Goal: Task Accomplishment & Management: Use online tool/utility

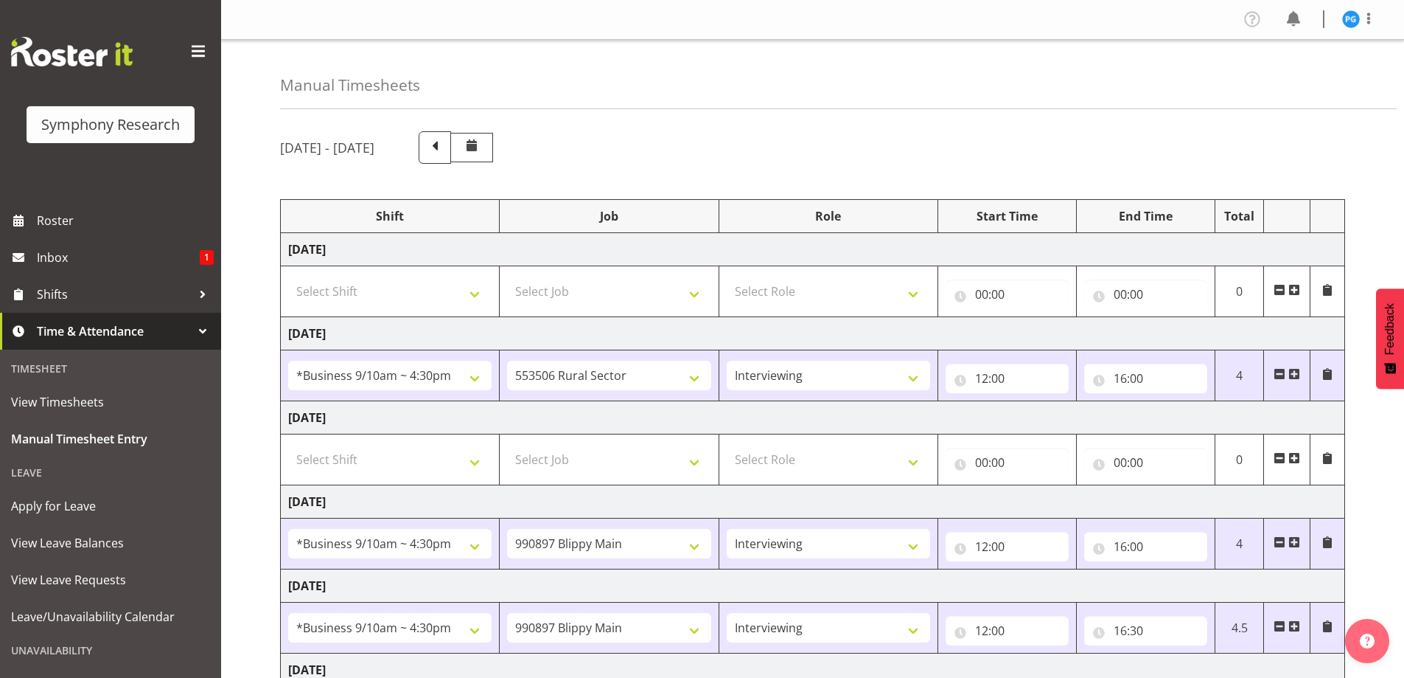
select select "26078"
select select "10587"
select select "47"
select select "26078"
select select "10631"
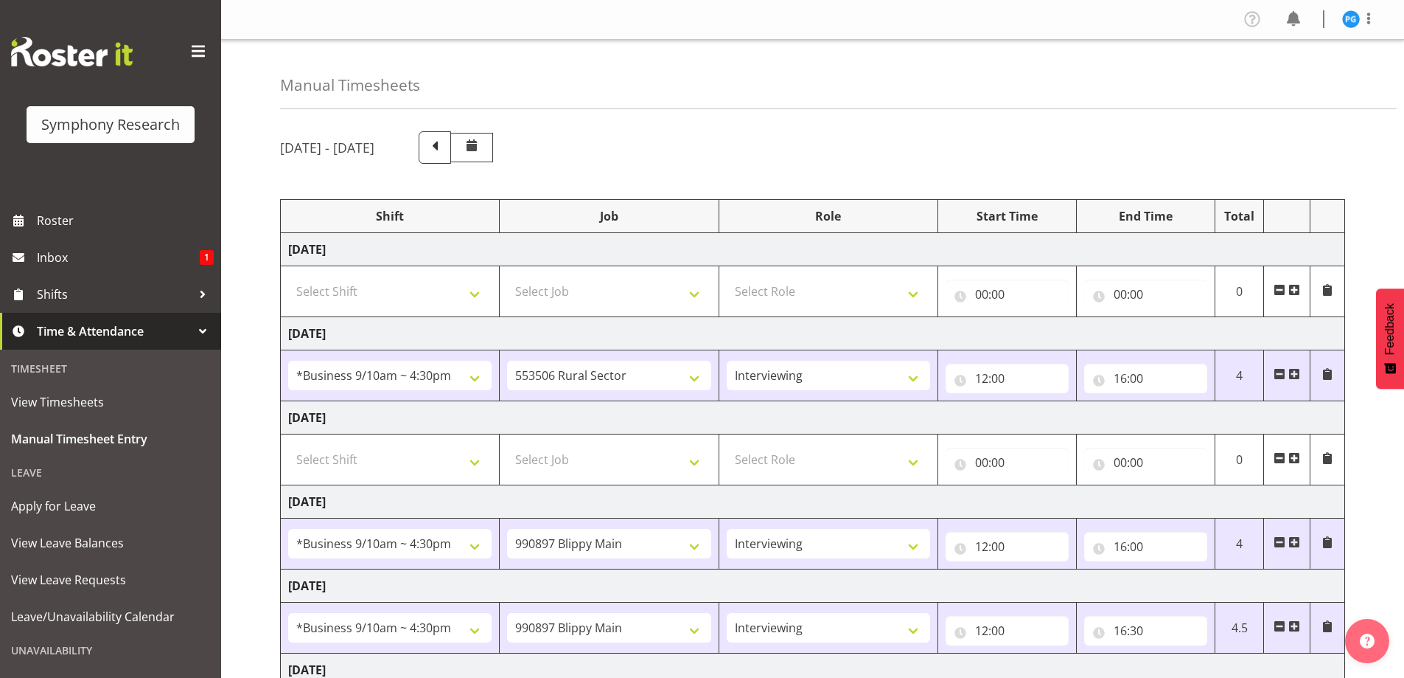
select select "47"
select select "26078"
select select "10631"
select select "47"
select select "17154"
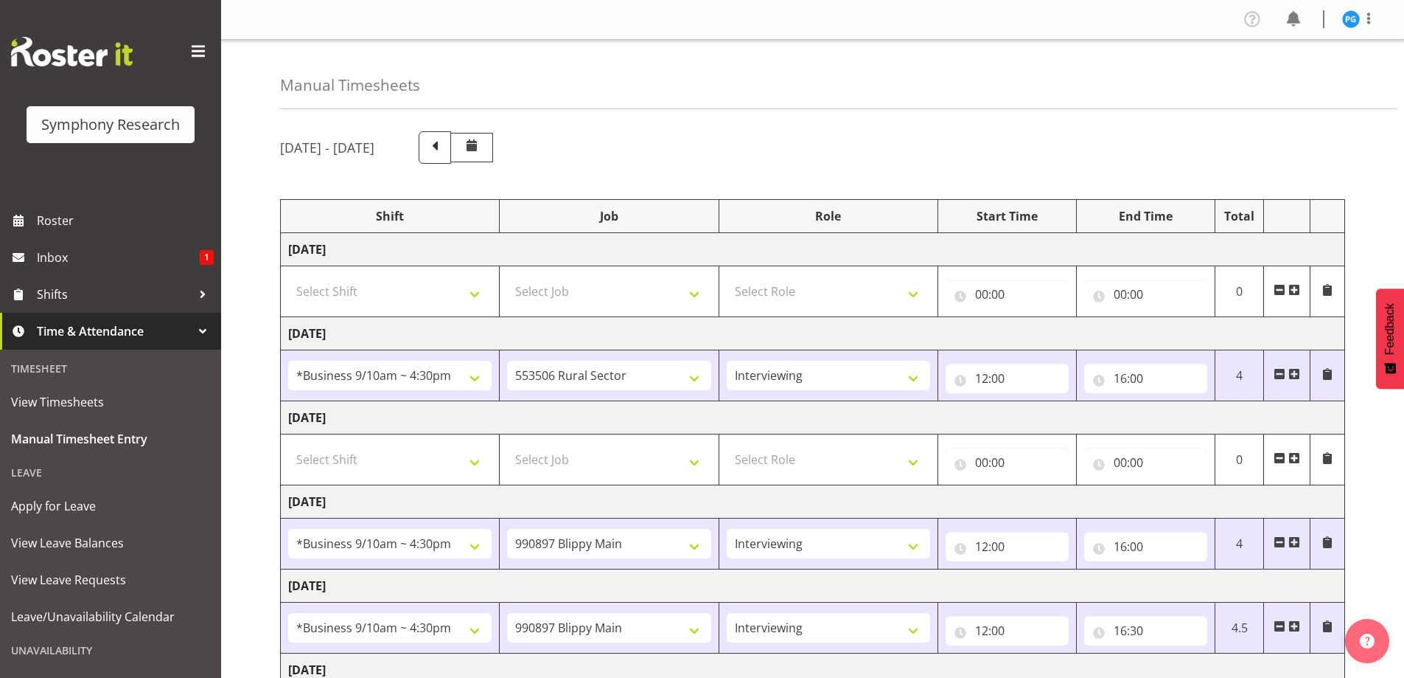
select select "10575"
select select "47"
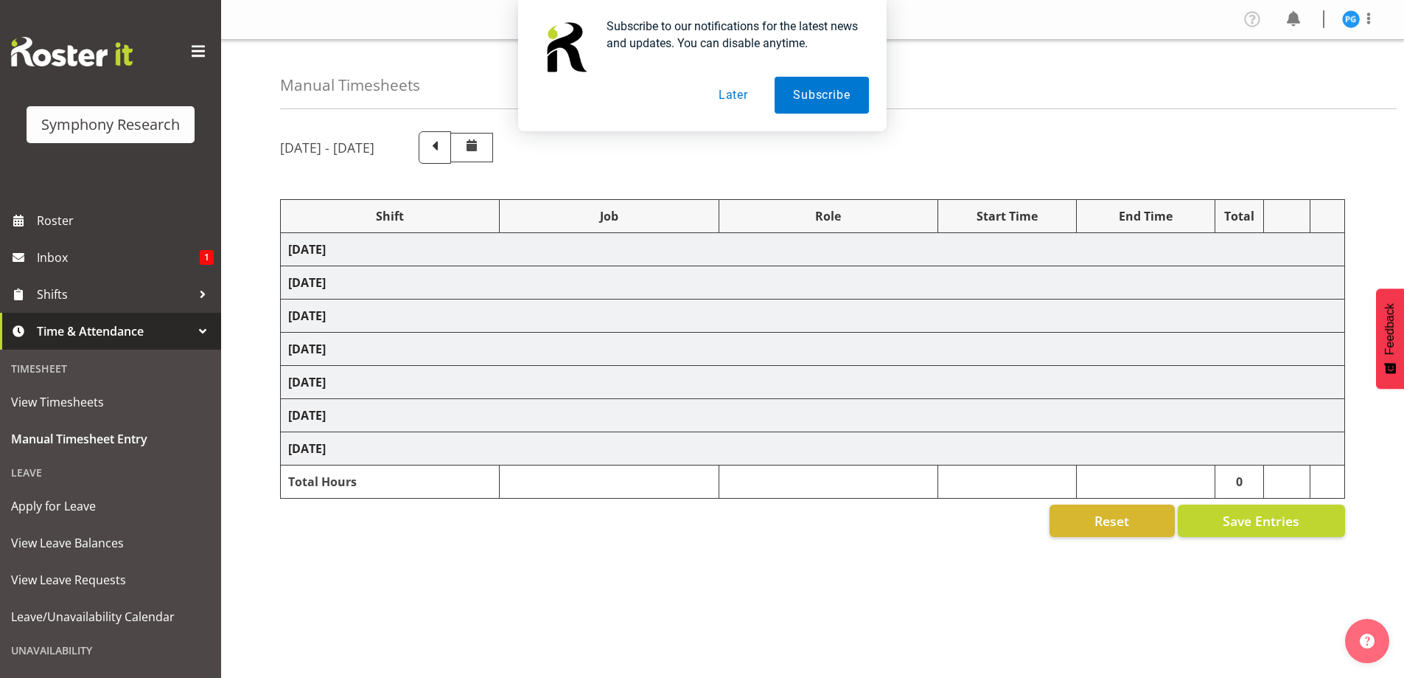
select select "26078"
select select "10587"
select select "47"
select select "26078"
select select "10631"
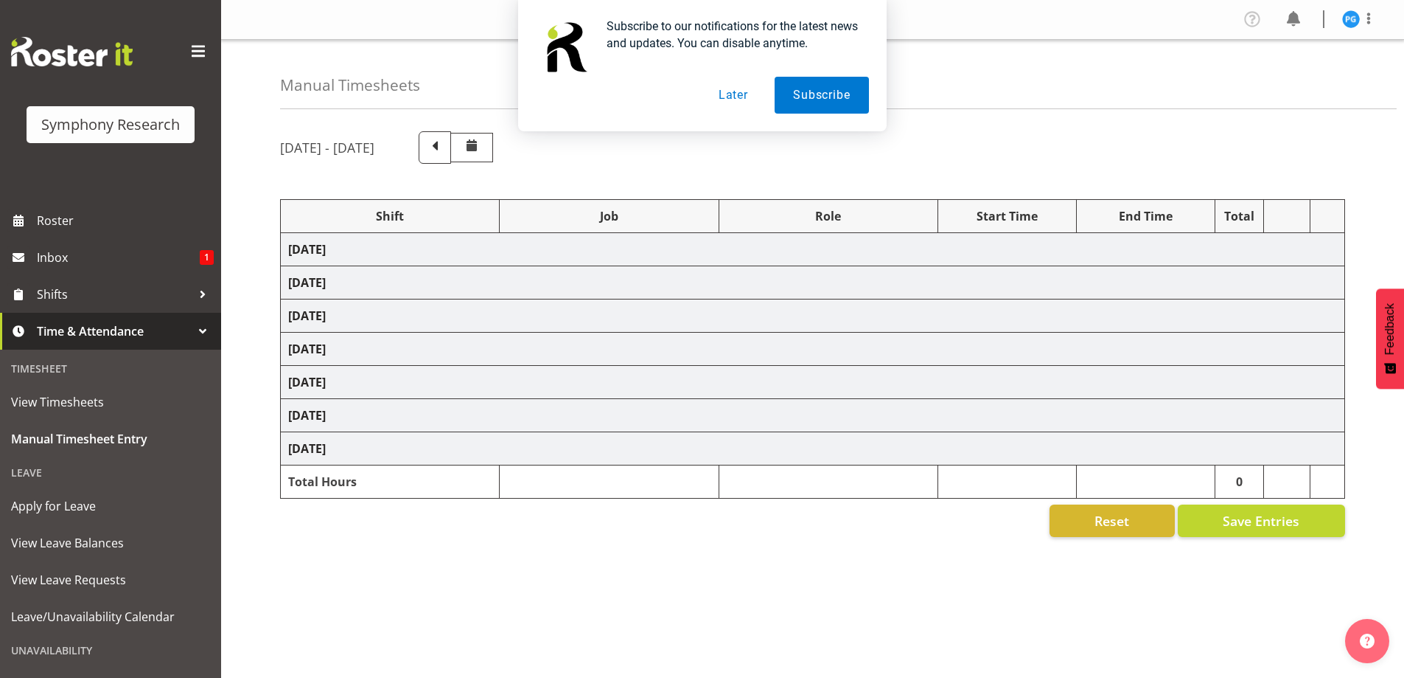
select select "47"
select select "26078"
select select "10631"
select select "47"
select select "10575"
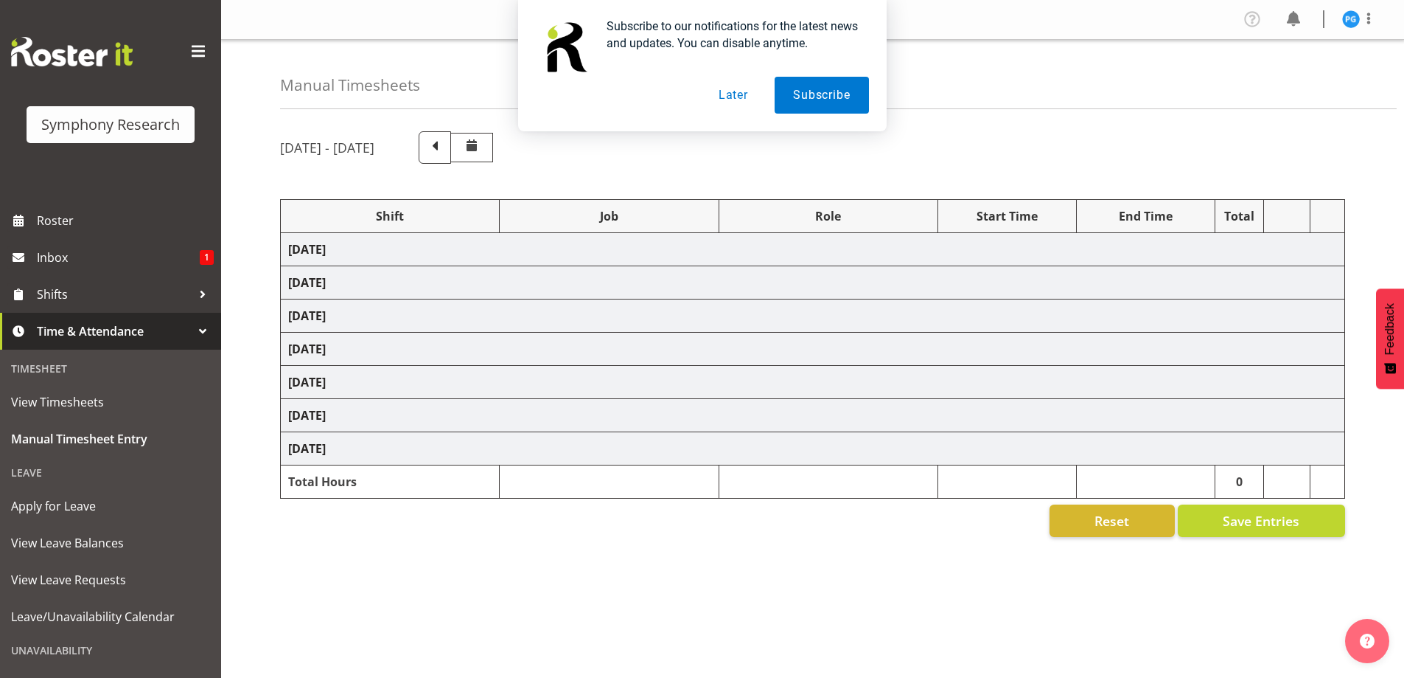
select select "47"
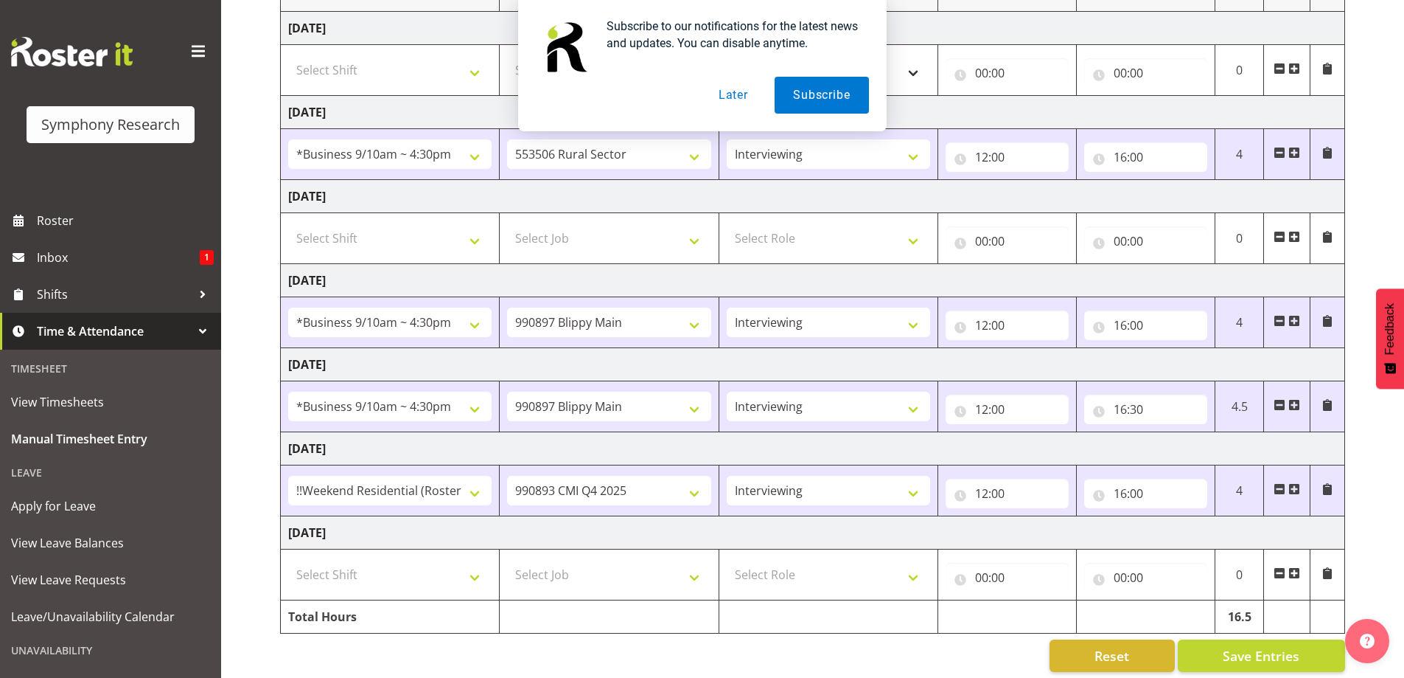
scroll to position [237, 0]
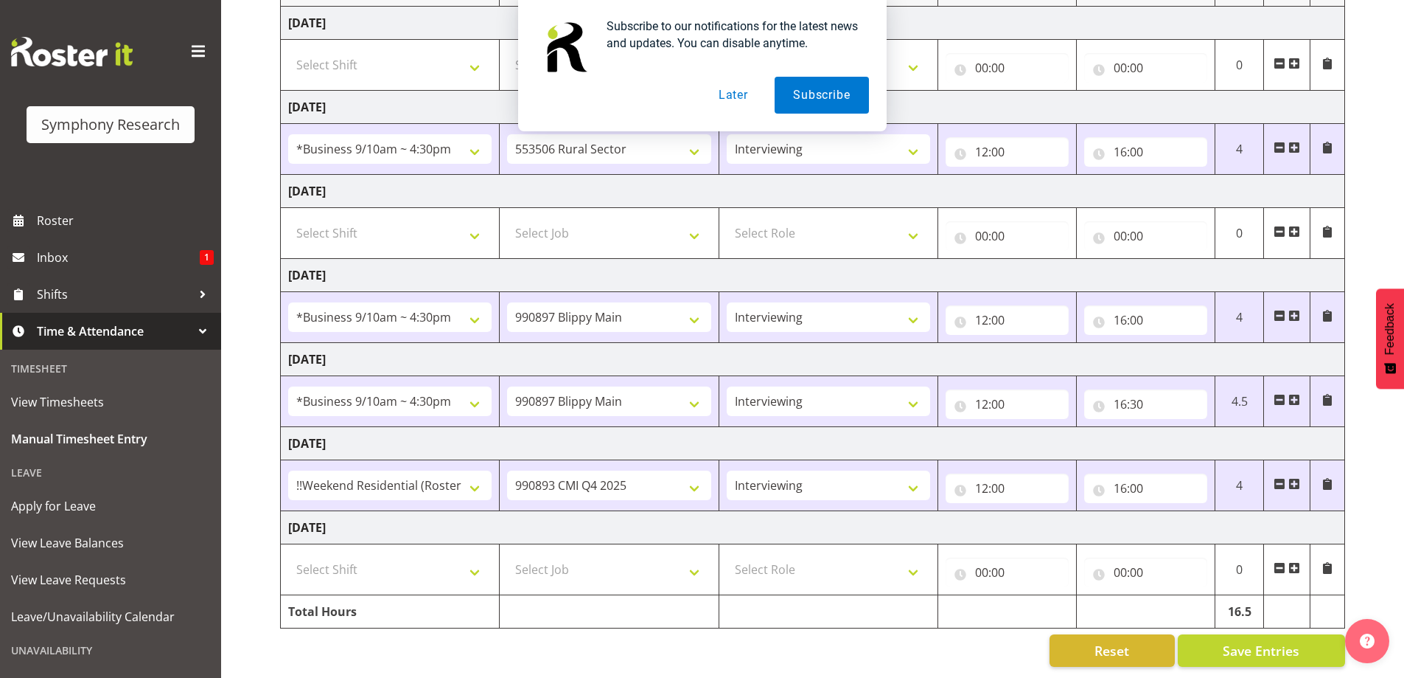
click at [727, 95] on button "Later" at bounding box center [733, 95] width 66 height 37
